Goal: Information Seeking & Learning: Learn about a topic

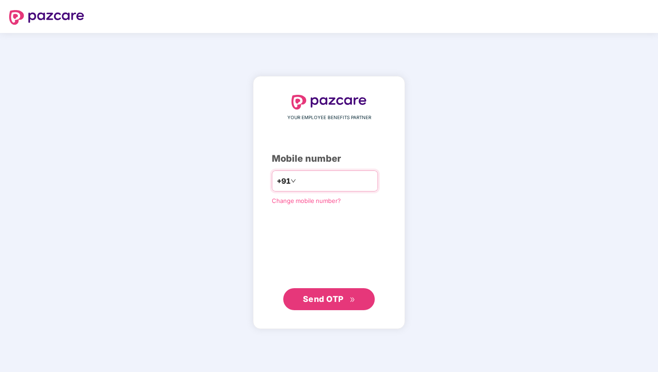
click at [304, 179] on input "number" at bounding box center [335, 181] width 75 height 15
type input "**********"
click at [316, 300] on span "Send OTP" at bounding box center [323, 298] width 41 height 10
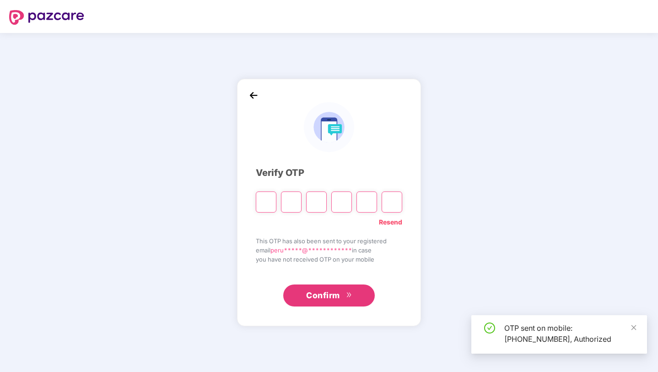
type input "*"
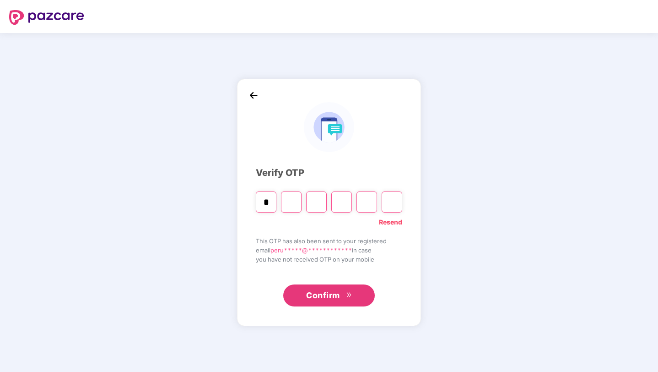
type input "*"
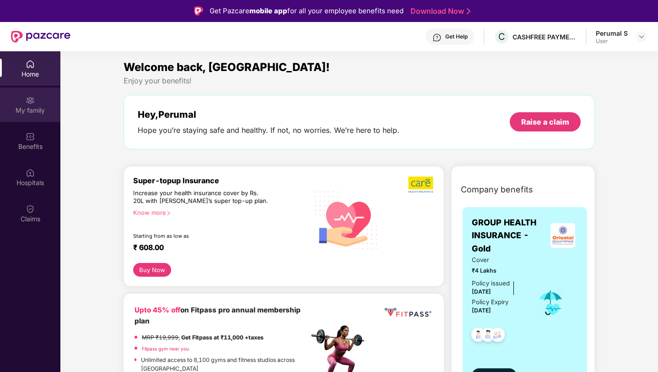
click at [36, 107] on div "My family" at bounding box center [30, 110] width 60 height 9
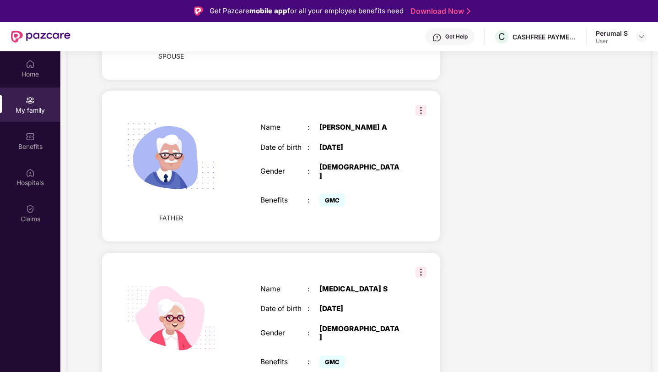
scroll to position [480, 0]
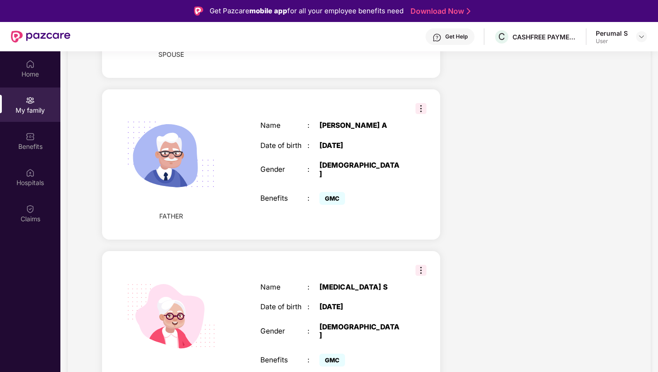
click at [422, 103] on img at bounding box center [421, 108] width 11 height 11
click at [382, 114] on div "Name : [PERSON_NAME] A Date of birth : [DEMOGRAPHIC_DATA] Gender : [DEMOGRAPHIC…" at bounding box center [331, 164] width 160 height 109
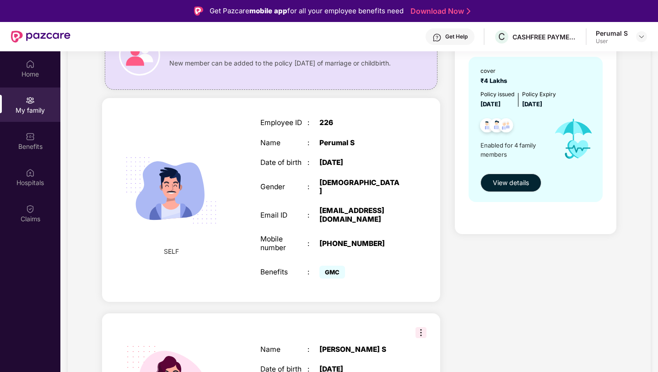
scroll to position [0, 0]
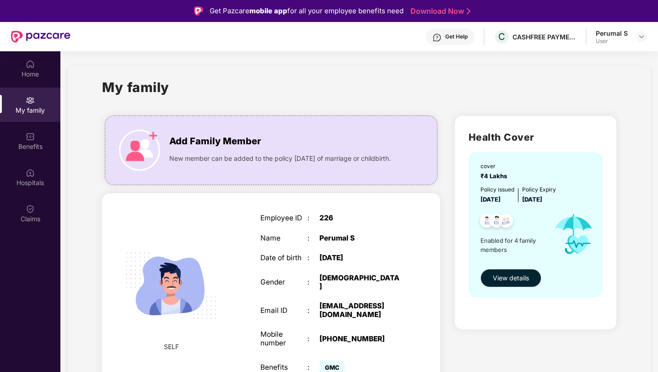
click at [505, 277] on span "View details" at bounding box center [511, 278] width 36 height 10
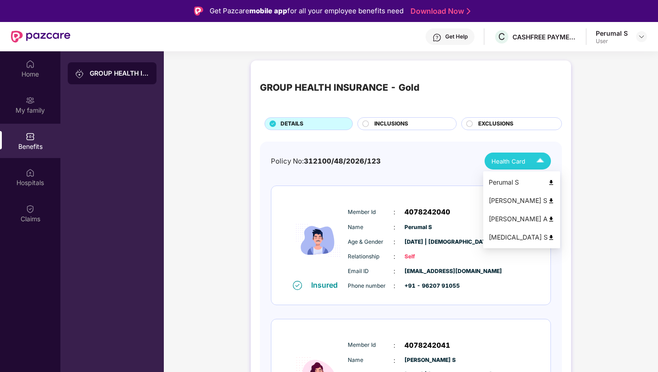
click at [548, 220] on img at bounding box center [551, 219] width 7 height 7
click at [412, 124] on div "INCLUSIONS" at bounding box center [411, 124] width 82 height 10
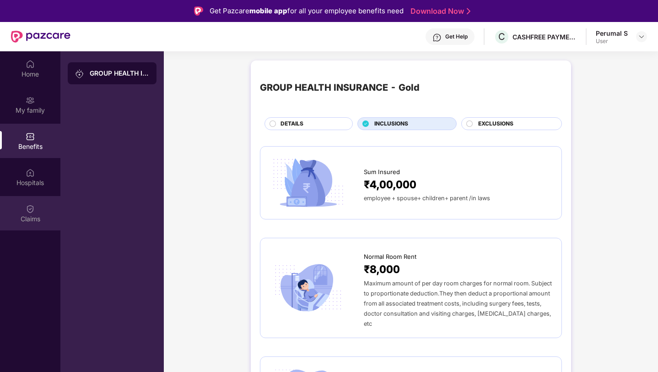
click at [26, 212] on img at bounding box center [30, 208] width 9 height 9
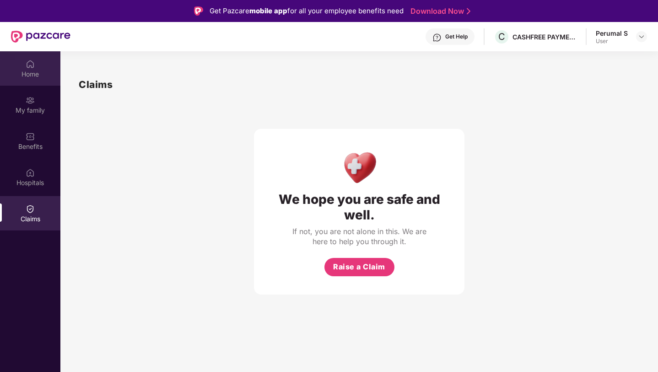
click at [27, 70] on div "Home" at bounding box center [30, 74] width 60 height 9
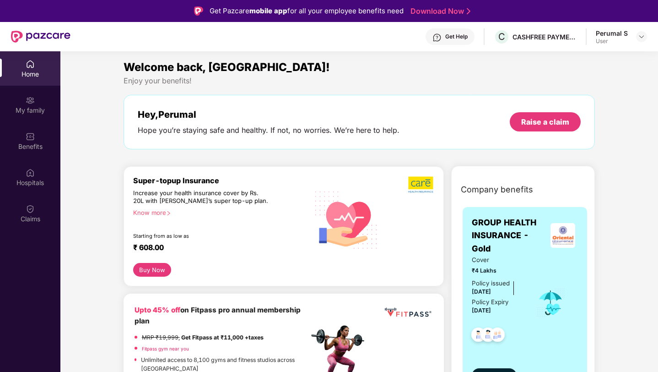
click at [457, 31] on div "Get Help" at bounding box center [450, 36] width 49 height 16
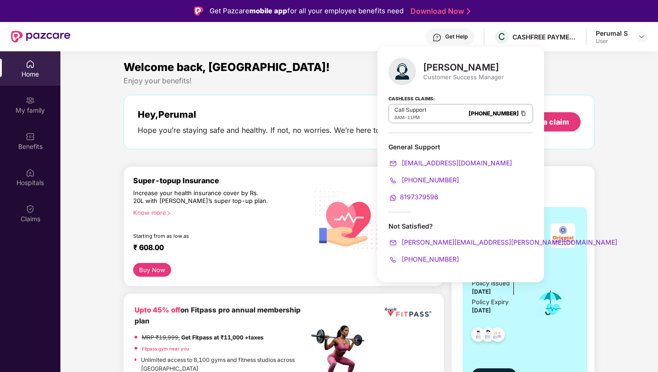
click at [415, 197] on span "8197379596" at bounding box center [419, 197] width 38 height 8
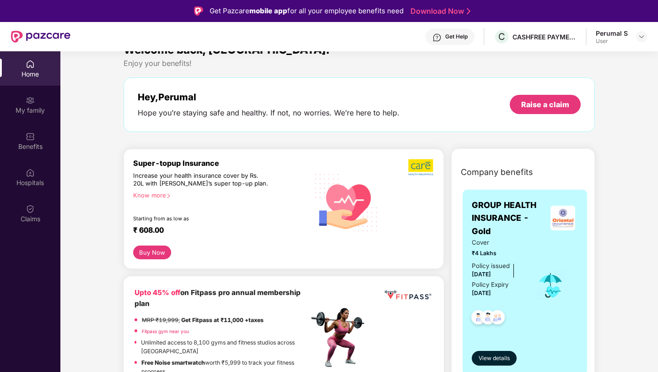
scroll to position [18, 0]
click at [163, 195] on div "Know more" at bounding box center [218, 194] width 170 height 6
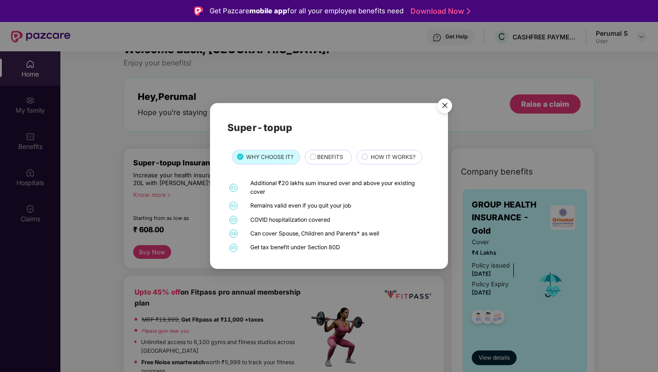
click at [443, 109] on img "Close" at bounding box center [445, 107] width 26 height 26
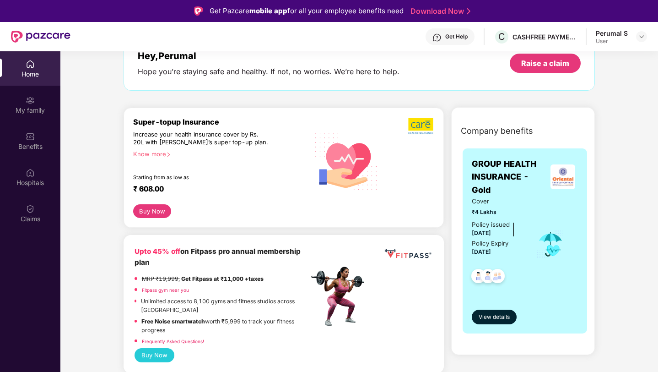
scroll to position [200, 0]
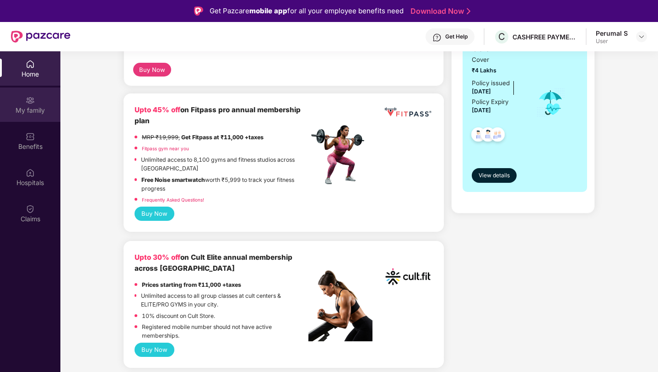
click at [37, 97] on div "My family" at bounding box center [30, 104] width 60 height 34
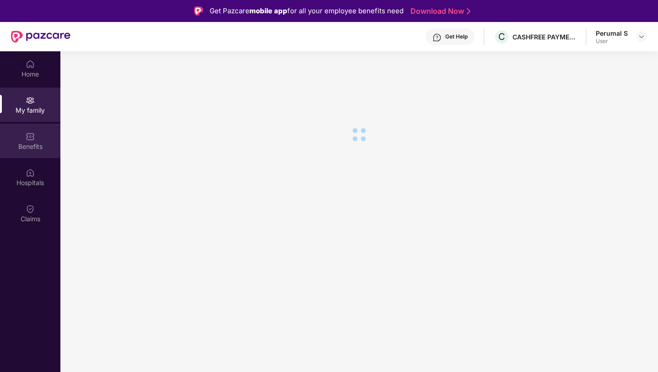
click at [34, 139] on img at bounding box center [30, 136] width 9 height 9
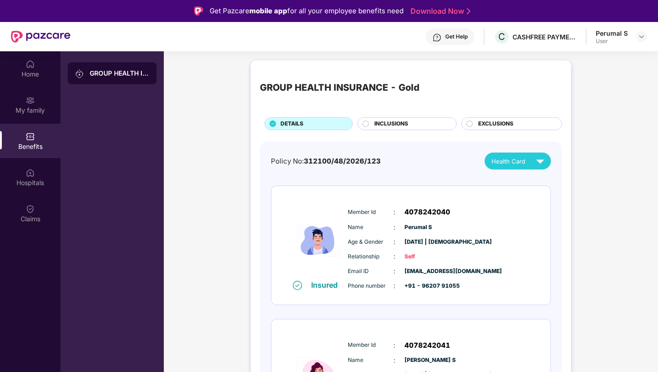
click at [503, 121] on span "EXCLUSIONS" at bounding box center [495, 123] width 35 height 9
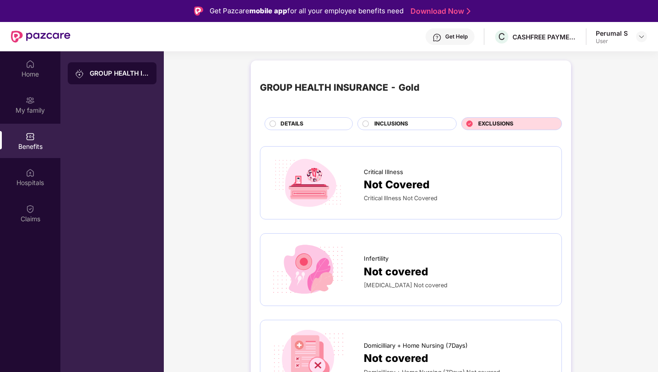
click at [415, 124] on div "INCLUSIONS" at bounding box center [411, 124] width 82 height 10
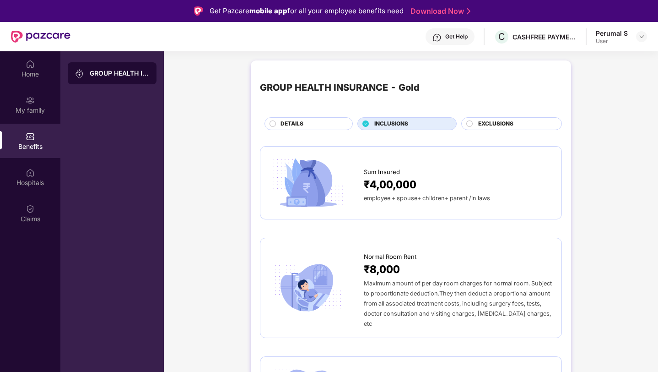
click at [298, 122] on span "DETAILS" at bounding box center [292, 123] width 23 height 9
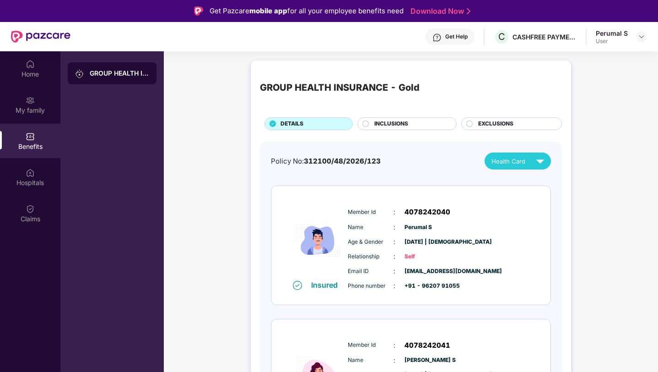
click at [394, 125] on span "INCLUSIONS" at bounding box center [391, 123] width 34 height 9
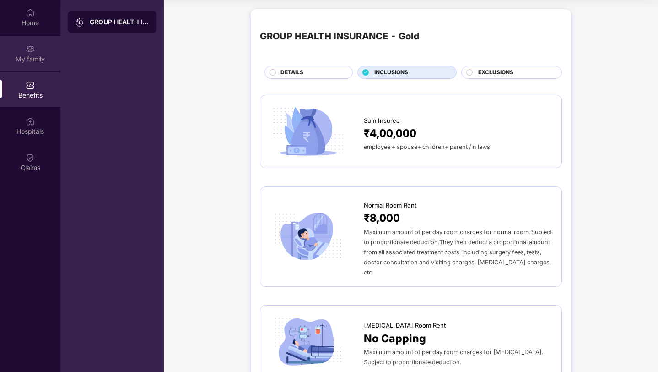
click at [30, 52] on img at bounding box center [30, 48] width 9 height 9
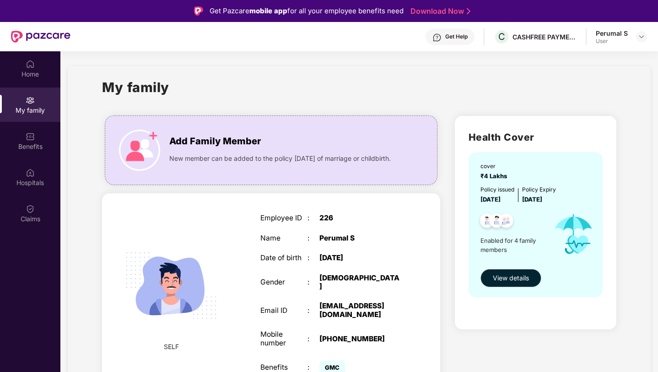
click at [458, 36] on div "Get Help" at bounding box center [456, 36] width 22 height 7
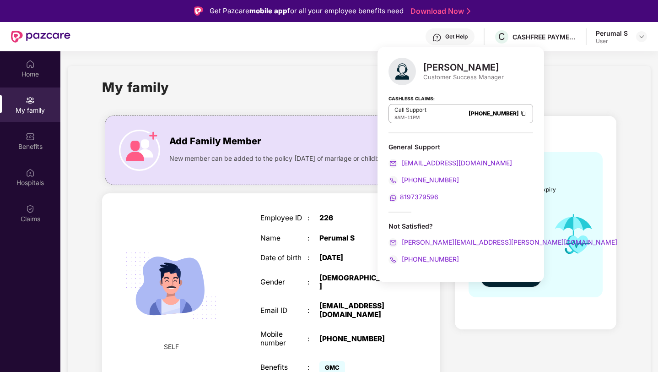
click at [407, 197] on span "8197379596" at bounding box center [419, 197] width 38 height 8
click at [239, 233] on div "SELF Employee ID : 226 Name : Perumal S Date of birth : [DEMOGRAPHIC_DATA] Gend…" at bounding box center [271, 294] width 338 height 203
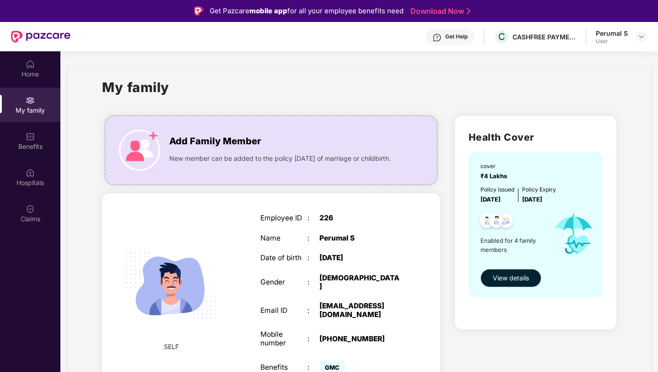
click at [506, 277] on span "View details" at bounding box center [511, 278] width 36 height 10
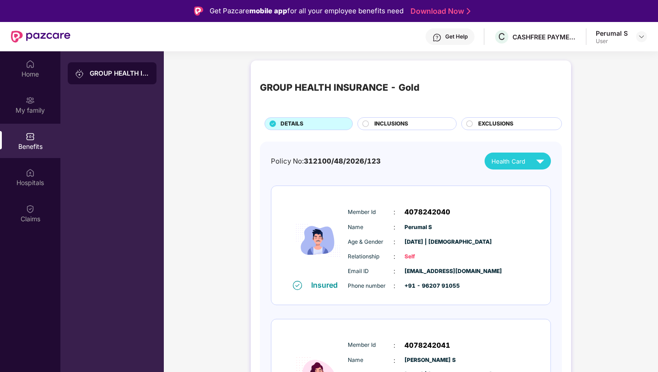
click at [386, 124] on span "INCLUSIONS" at bounding box center [391, 123] width 34 height 9
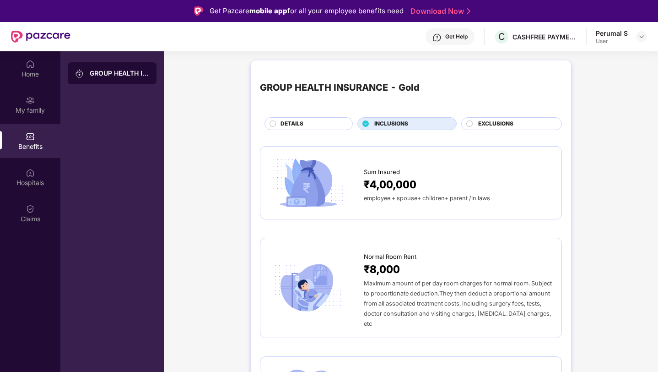
click at [486, 125] on span "EXCLUSIONS" at bounding box center [495, 123] width 35 height 9
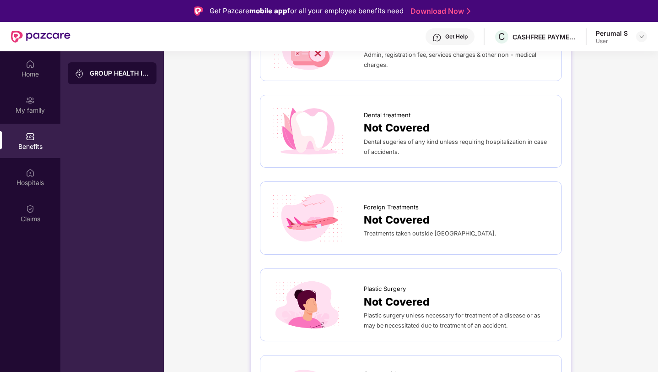
scroll to position [558, 0]
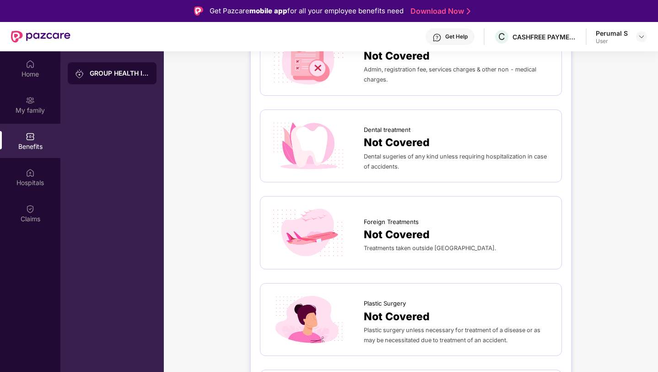
click at [384, 157] on span "Dental sugeries of any kind unless requiring hospitalization in case of acciden…" at bounding box center [455, 161] width 183 height 17
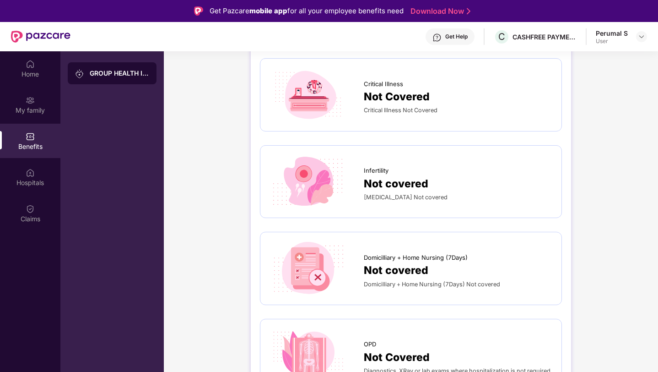
scroll to position [0, 0]
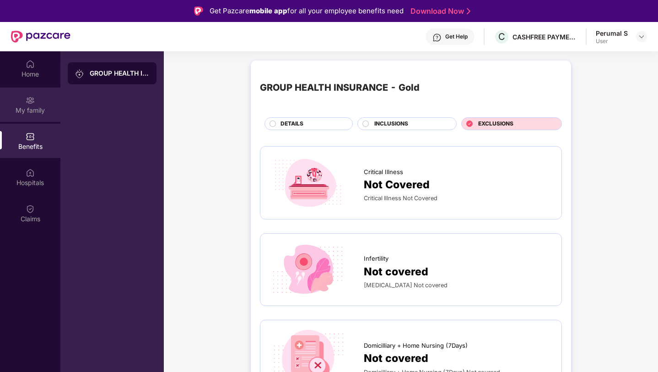
click at [28, 116] on div "My family" at bounding box center [30, 104] width 60 height 34
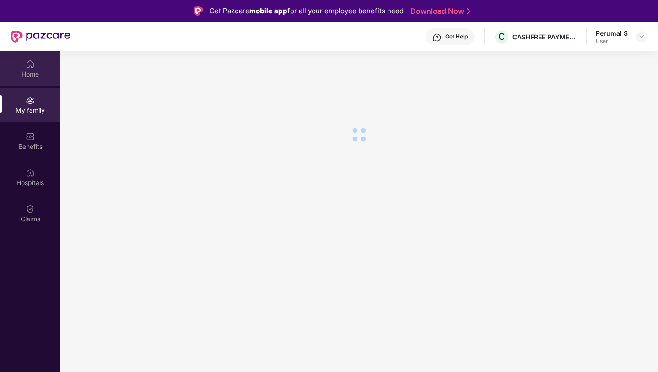
click at [38, 62] on div "Home" at bounding box center [30, 68] width 60 height 34
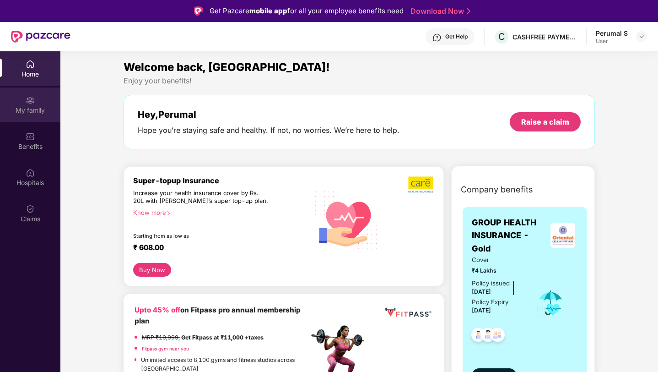
click at [33, 106] on div "My family" at bounding box center [30, 110] width 60 height 9
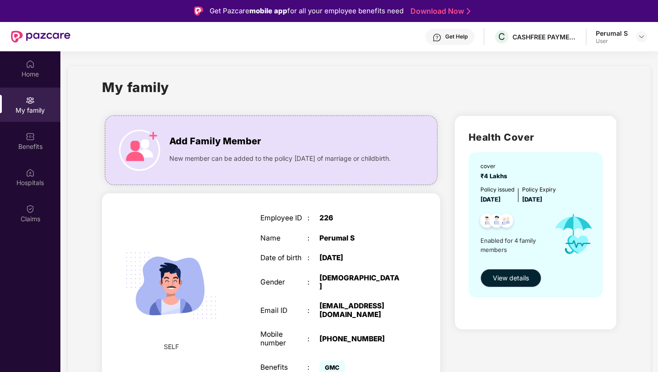
click at [543, 200] on span "[DATE]" at bounding box center [532, 198] width 20 height 7
click at [501, 200] on span "[DATE]" at bounding box center [491, 198] width 20 height 7
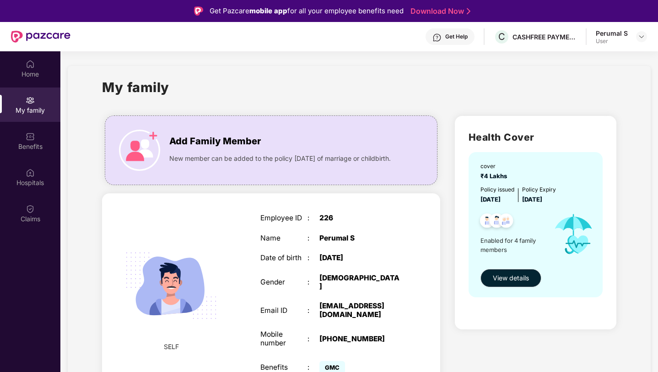
click at [501, 200] on span "[DATE]" at bounding box center [491, 198] width 20 height 7
click at [543, 199] on span "[DATE]" at bounding box center [532, 198] width 20 height 7
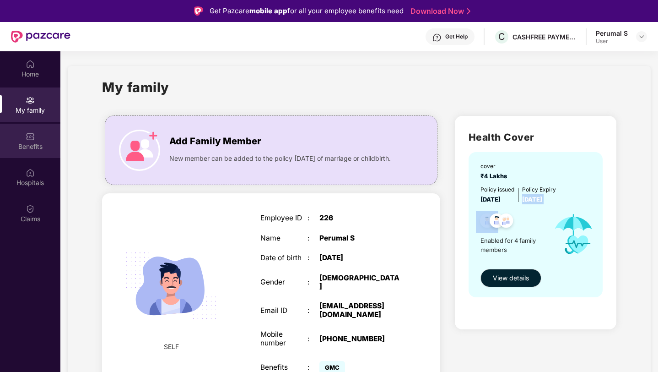
click at [33, 140] on img at bounding box center [30, 136] width 9 height 9
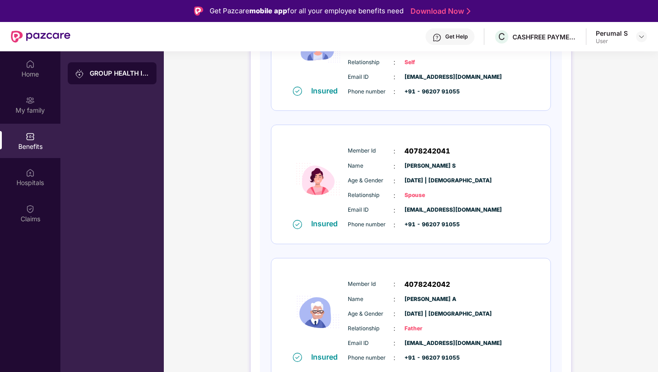
scroll to position [337, 0]
